Goal: Task Accomplishment & Management: Manage account settings

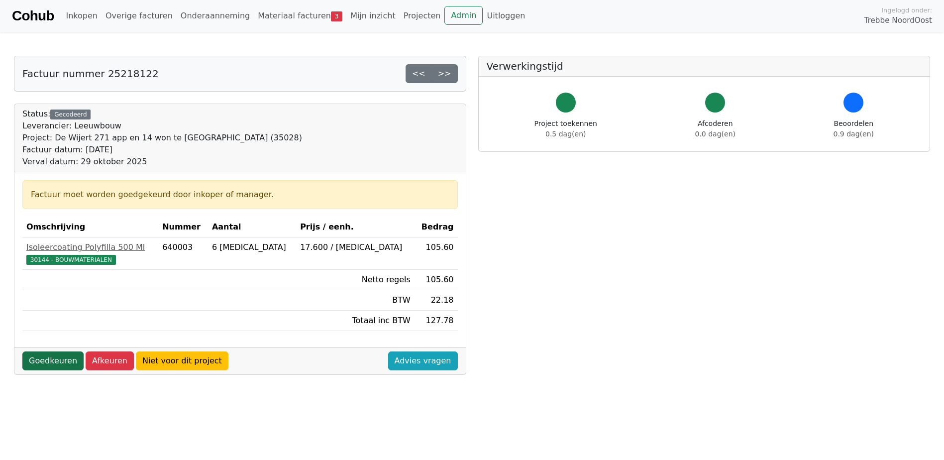
click at [55, 361] on link "Goedkeuren" at bounding box center [52, 360] width 61 height 19
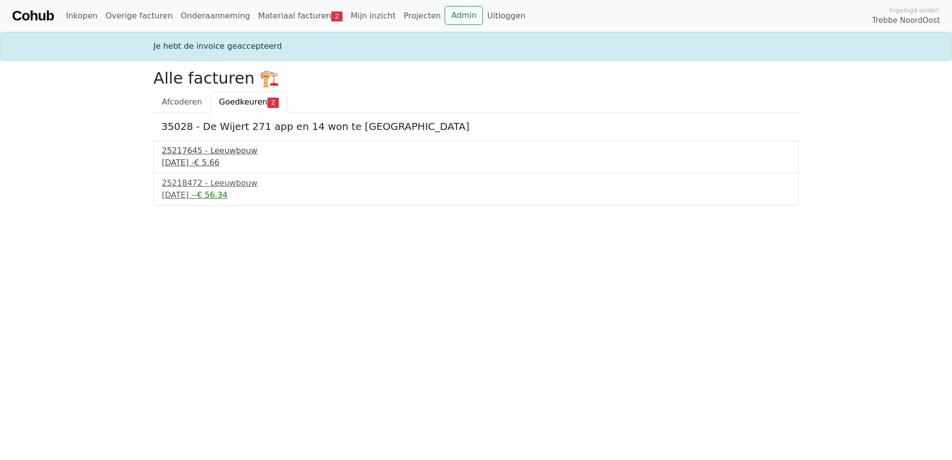
click at [209, 152] on div "25217645 - Leeuwbouw" at bounding box center [476, 151] width 628 height 12
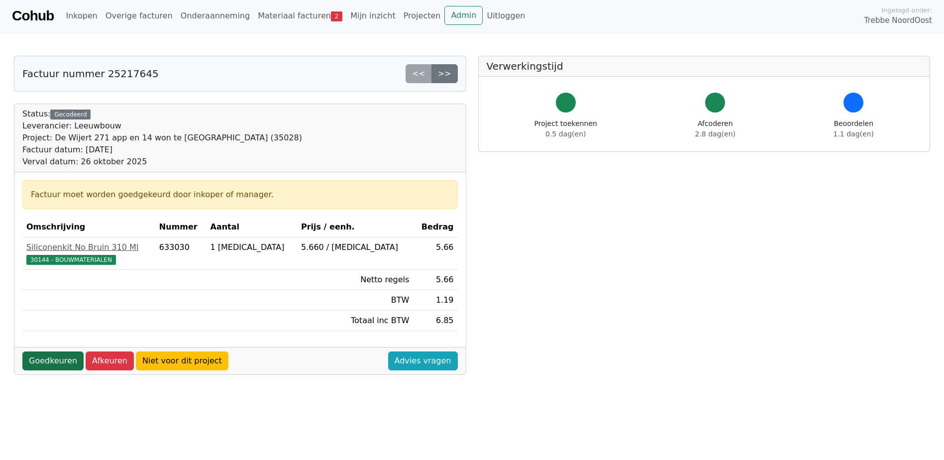
click at [69, 360] on link "Goedkeuren" at bounding box center [52, 360] width 61 height 19
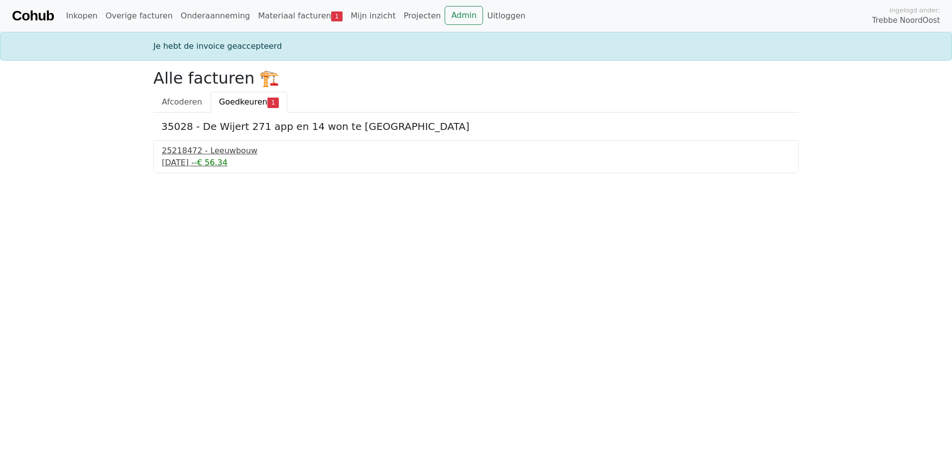
click at [187, 162] on div "[DATE] - -€ 56.34" at bounding box center [476, 163] width 628 height 12
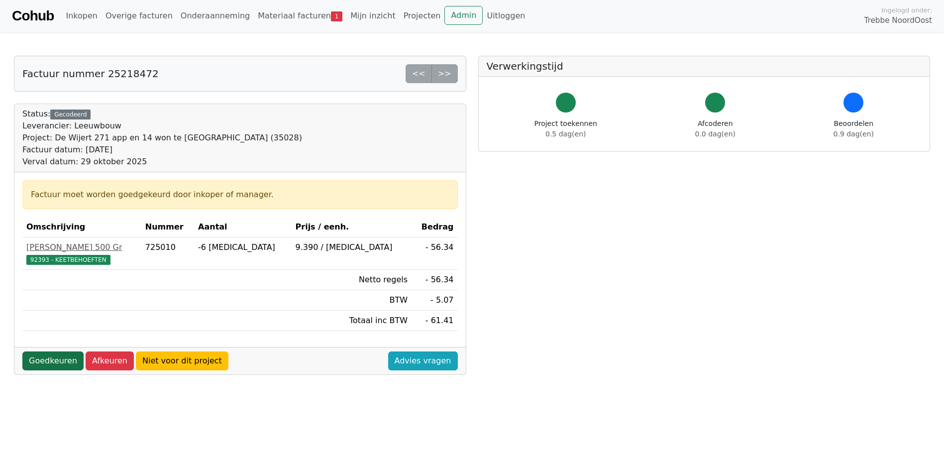
click at [50, 361] on link "Goedkeuren" at bounding box center [52, 360] width 61 height 19
